Goal: Task Accomplishment & Management: Manage account settings

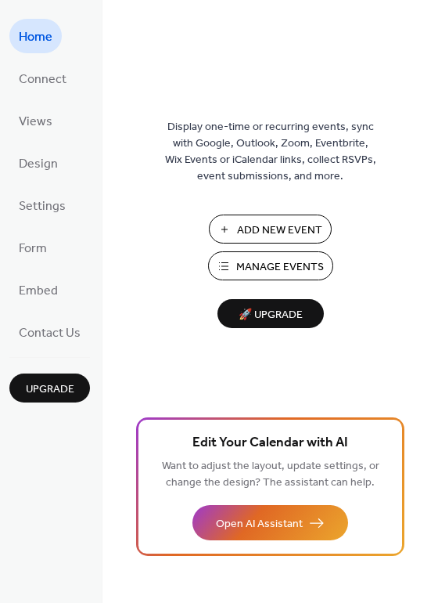
click at [254, 263] on span "Manage Events" at bounding box center [280, 267] width 88 height 16
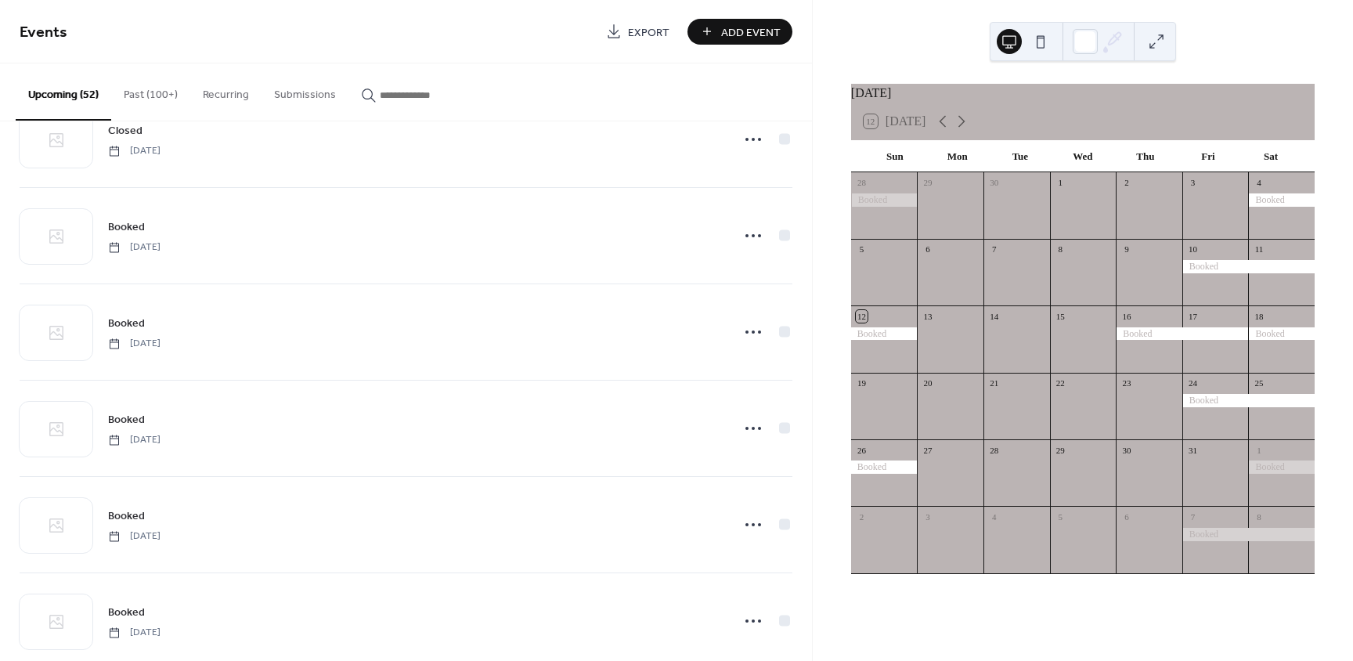
scroll to position [1018, 0]
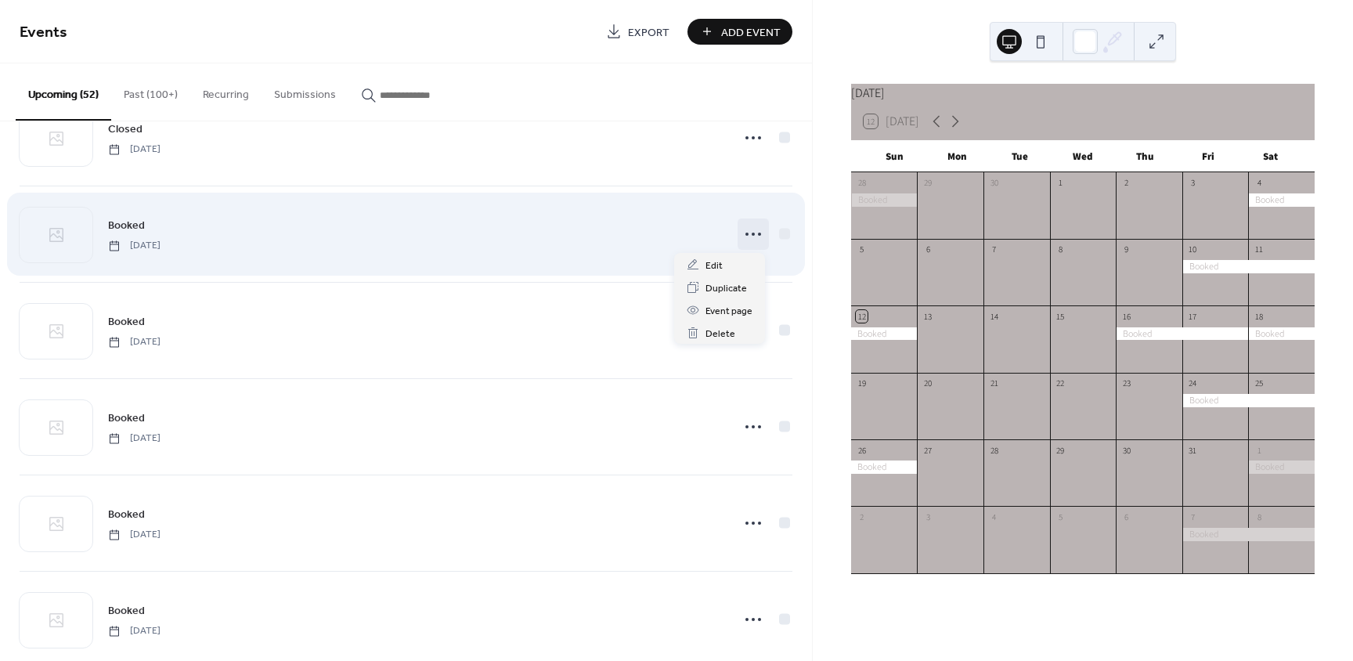
click at [744, 235] on icon at bounding box center [752, 234] width 25 height 25
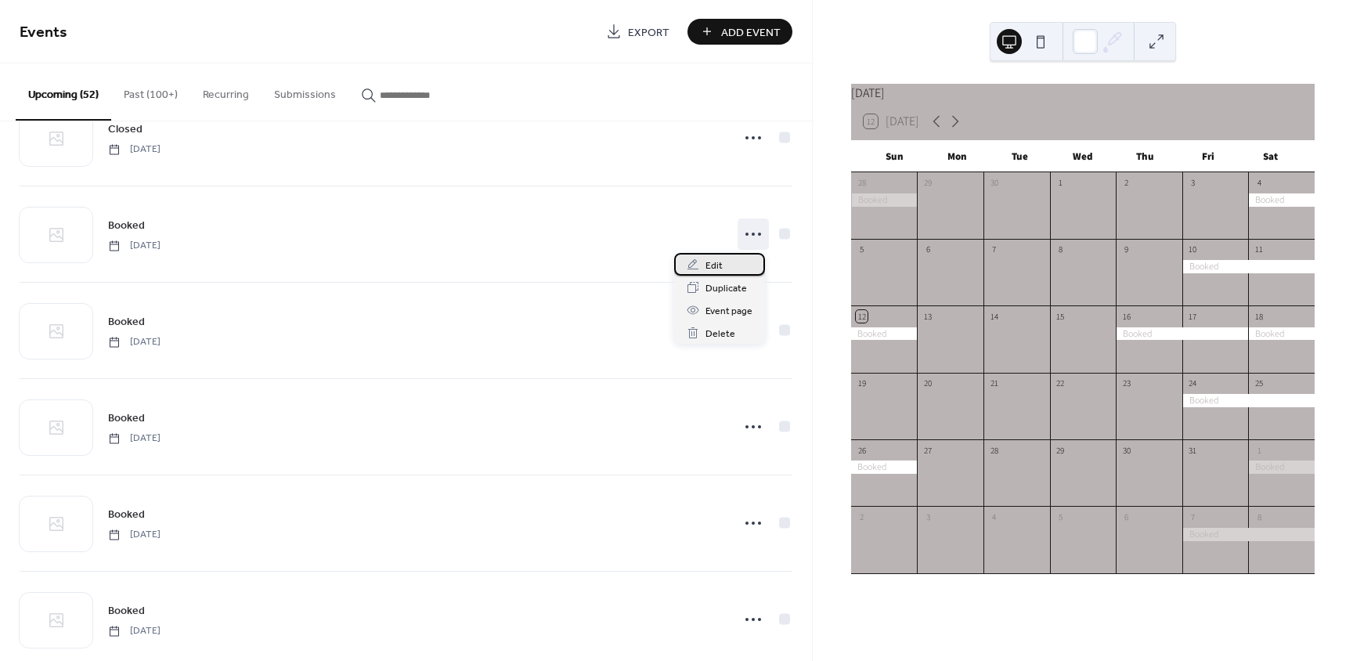
click at [720, 262] on span "Edit" at bounding box center [713, 266] width 17 height 16
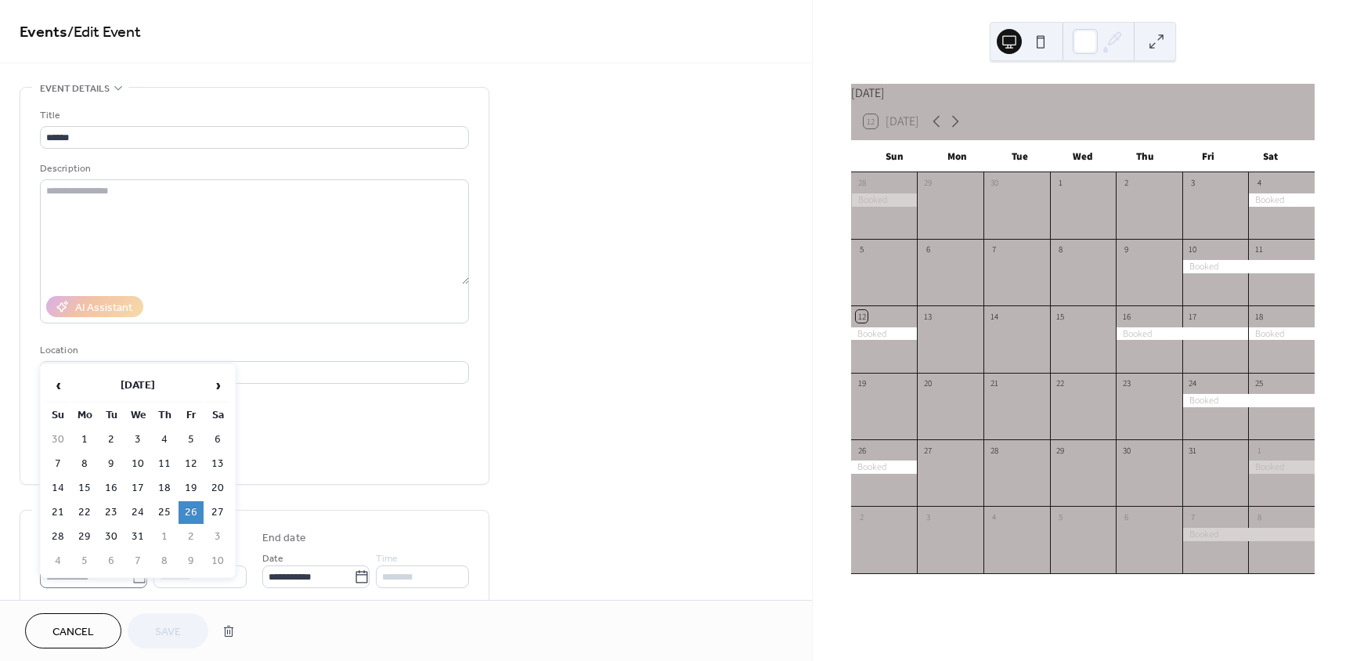
click at [134, 578] on icon at bounding box center [140, 577] width 16 height 16
click at [132, 578] on input "**********" at bounding box center [86, 576] width 92 height 23
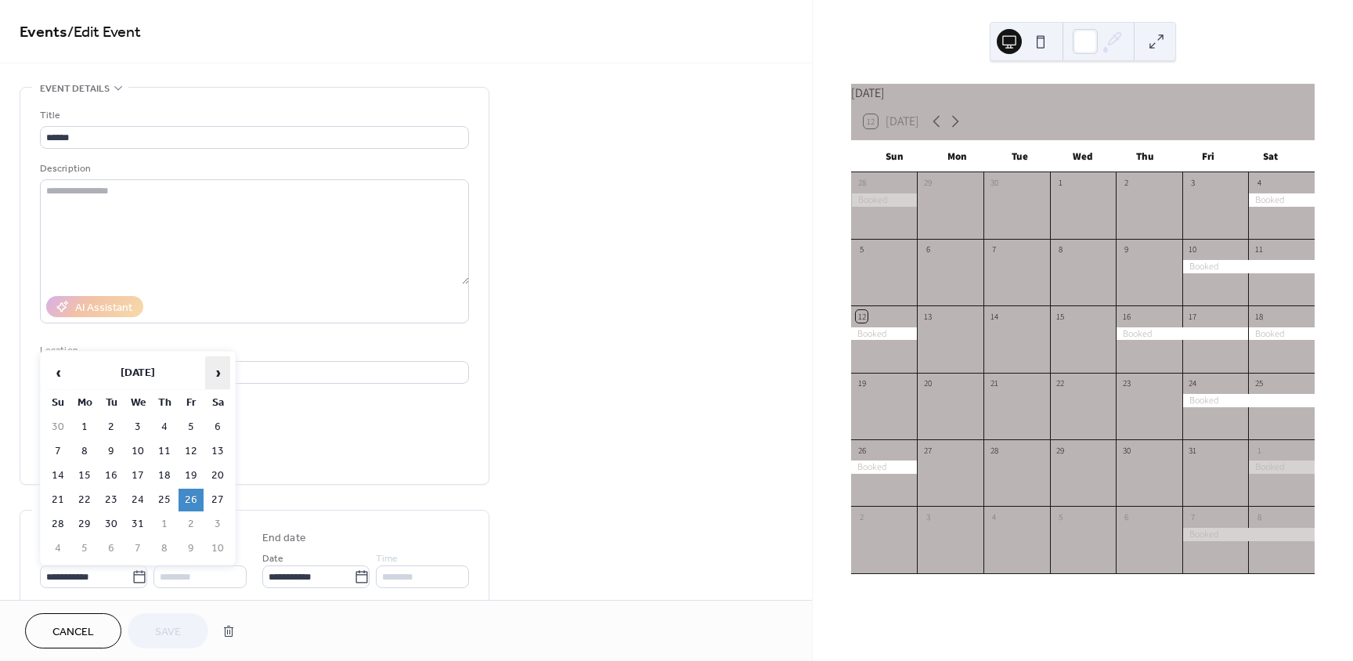
click at [222, 377] on span "›" at bounding box center [217, 372] width 23 height 31
click at [221, 378] on span "›" at bounding box center [217, 372] width 23 height 31
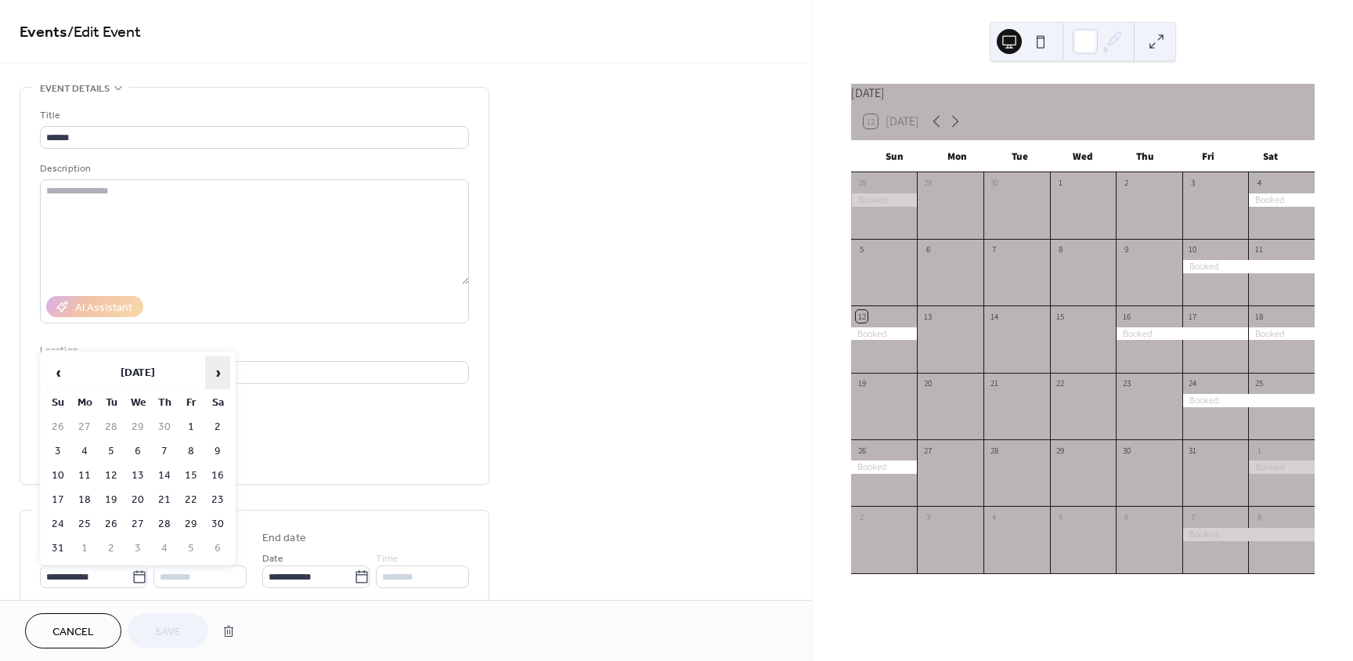
click at [221, 378] on span "›" at bounding box center [217, 372] width 23 height 31
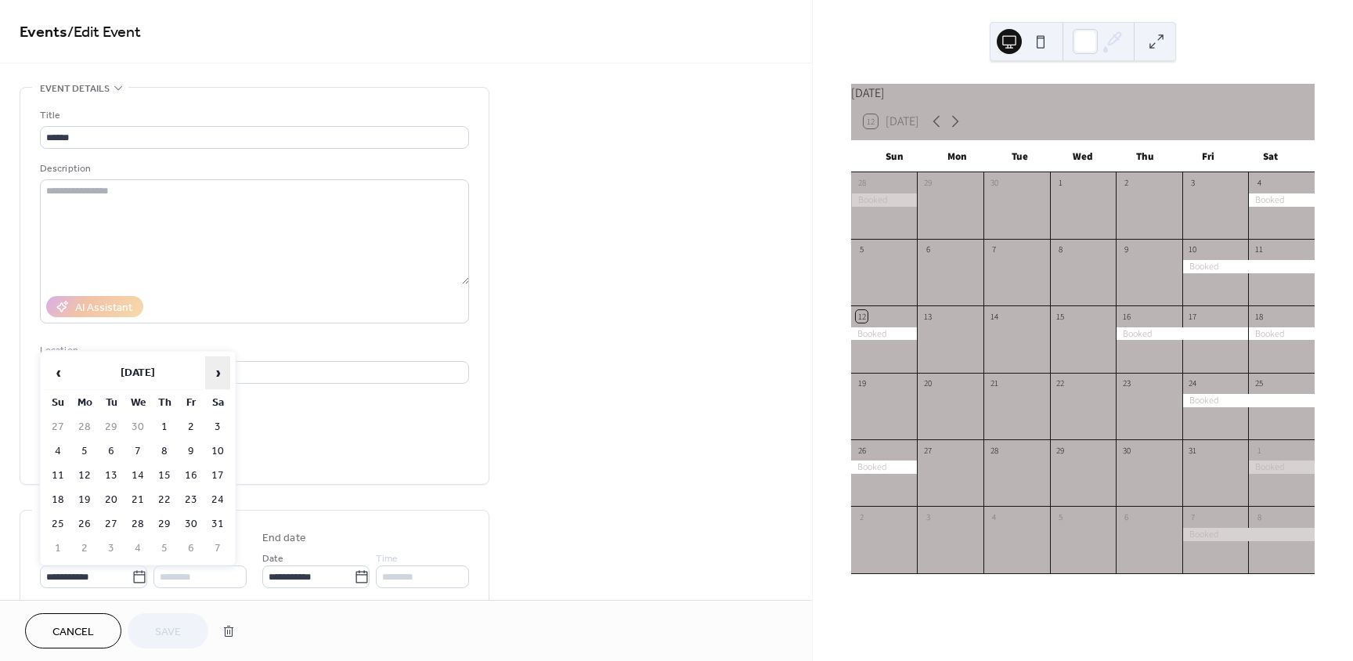
click at [221, 378] on span "›" at bounding box center [217, 372] width 23 height 31
click at [218, 501] on td "26" at bounding box center [217, 499] width 25 height 23
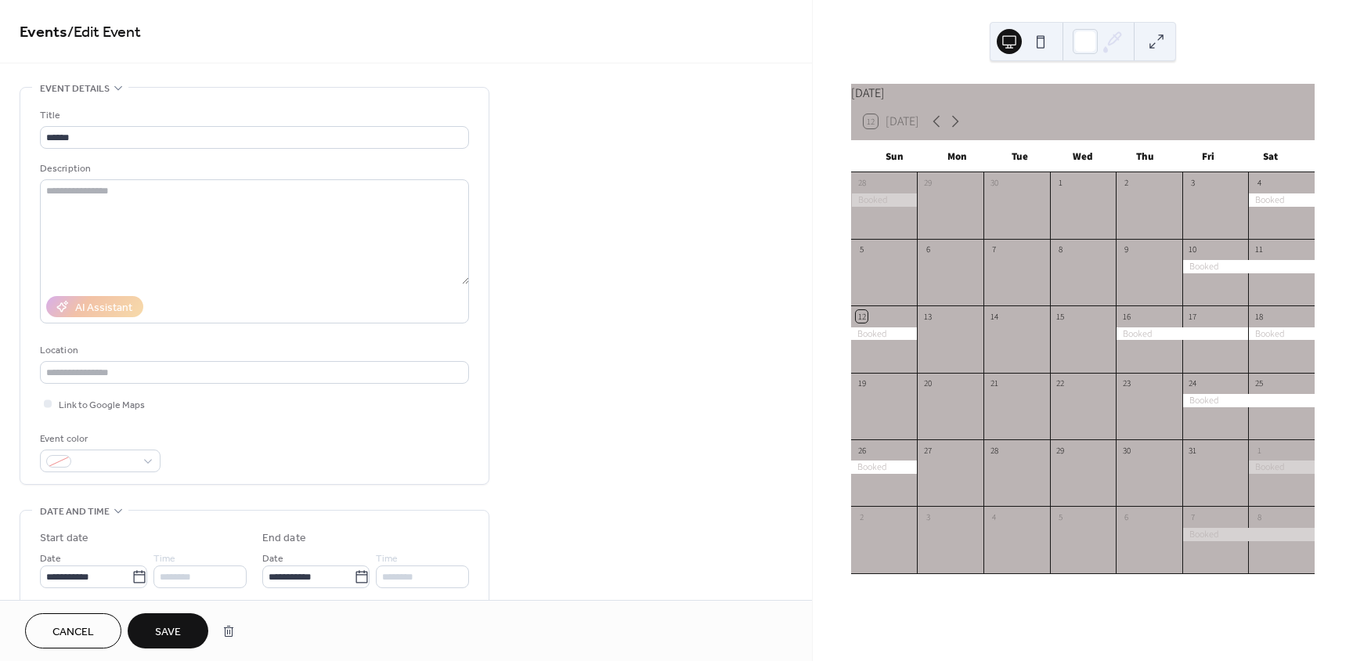
type input "**********"
click at [179, 629] on span "Save" at bounding box center [168, 632] width 26 height 16
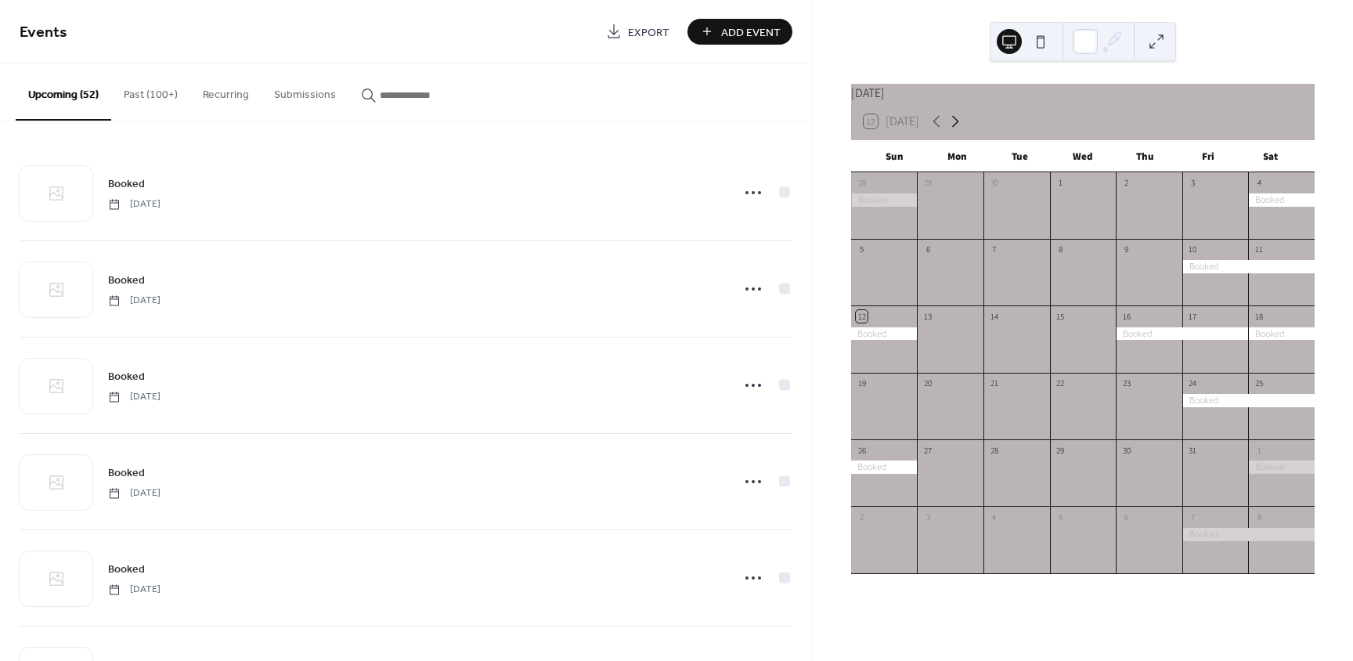
click at [951, 127] on icon at bounding box center [955, 121] width 19 height 19
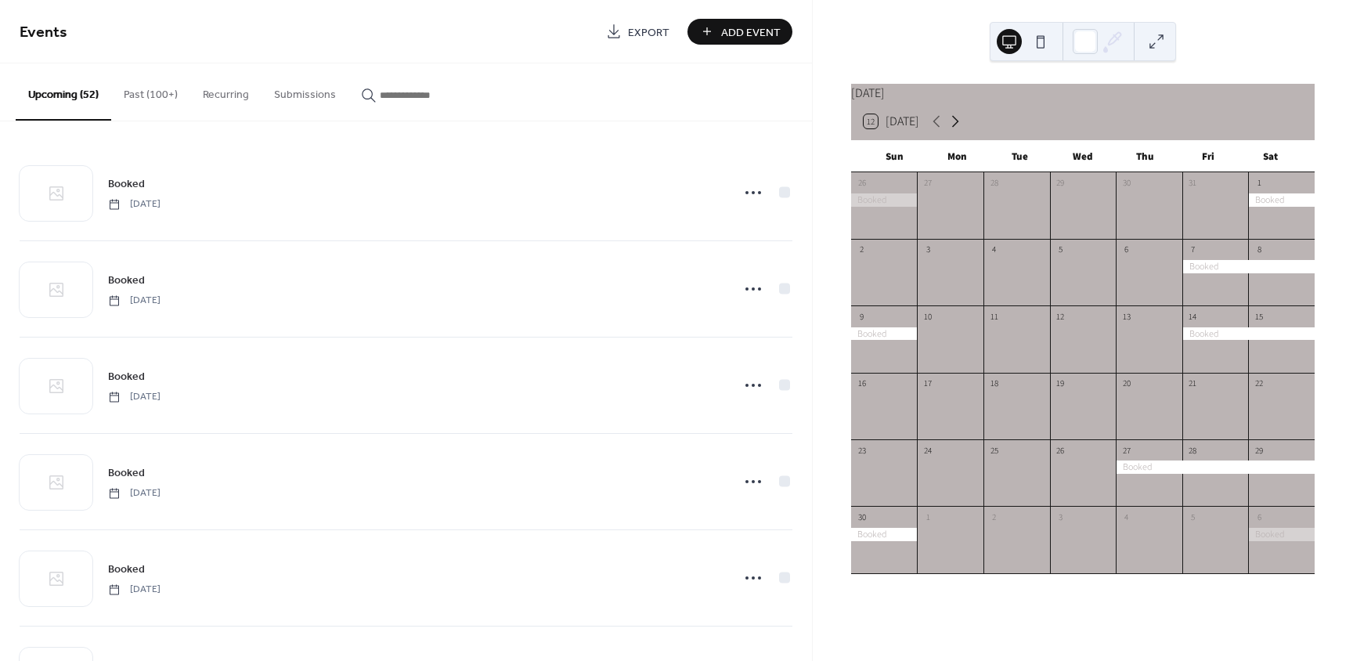
click at [953, 128] on icon at bounding box center [955, 121] width 19 height 19
